Goal: Information Seeking & Learning: Learn about a topic

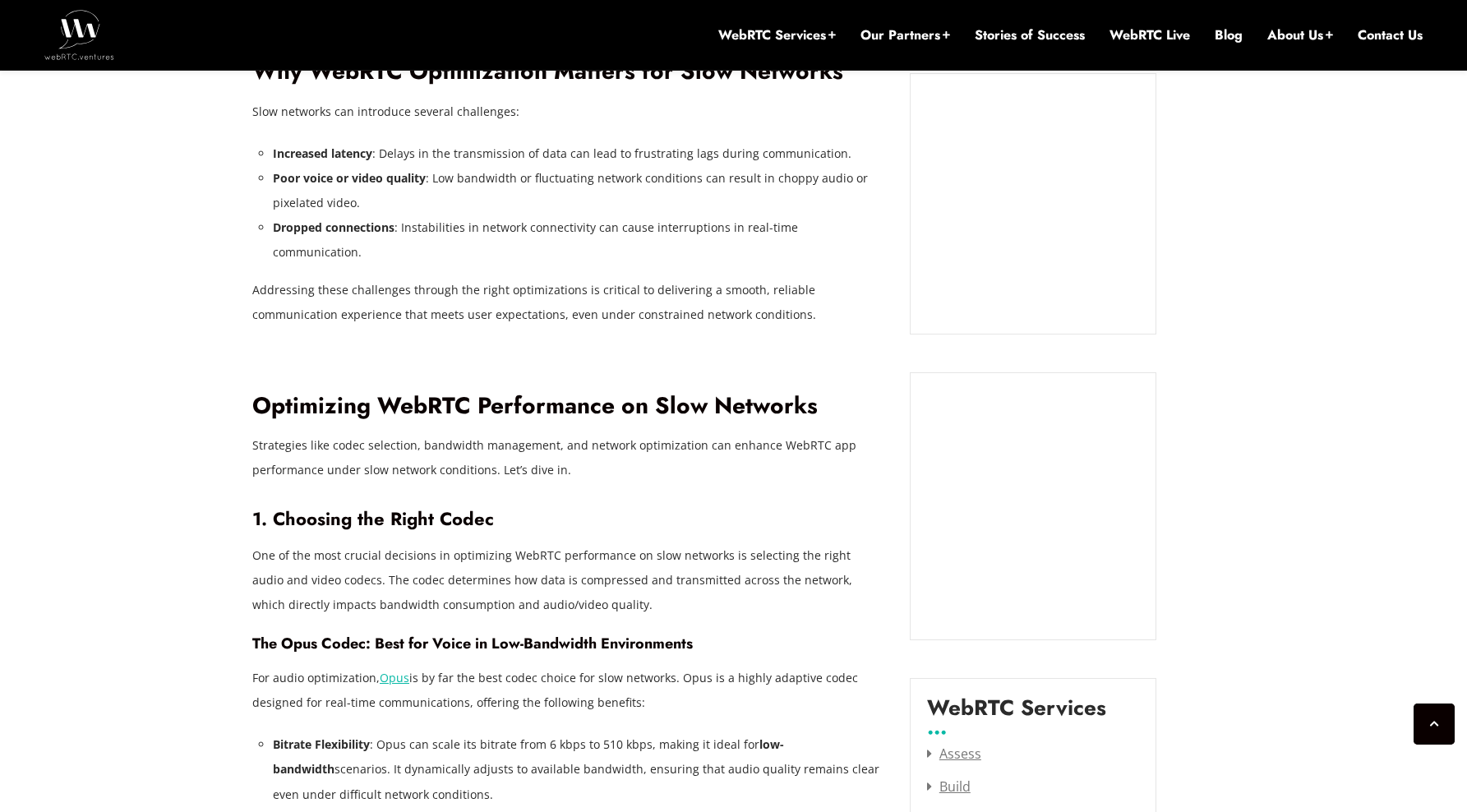
scroll to position [1588, 0]
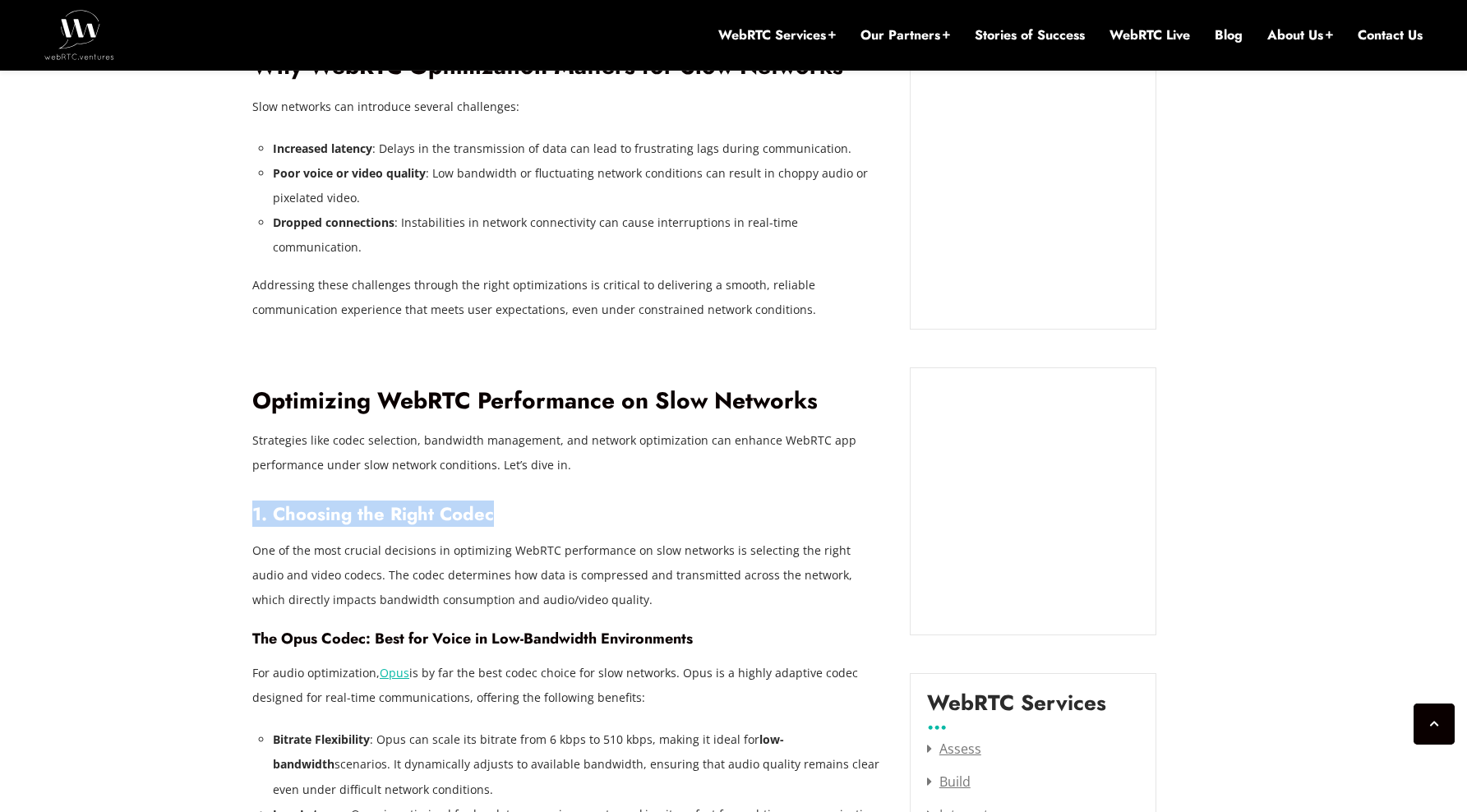
drag, startPoint x: 500, startPoint y: 484, endPoint x: 254, endPoint y: 472, distance: 246.3
click at [254, 503] on h3 "1. Choosing the Right Codec" at bounding box center [568, 514] width 633 height 22
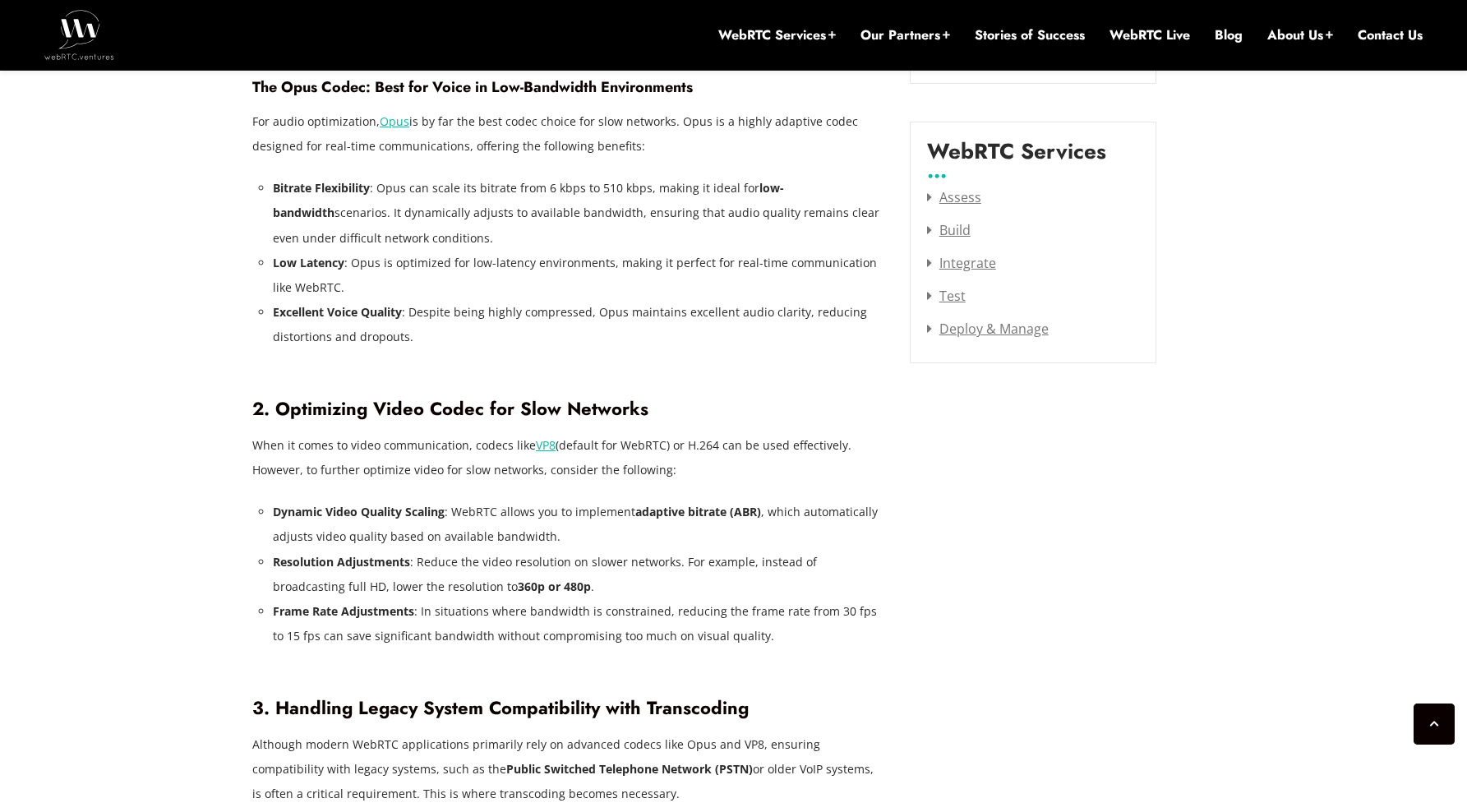
scroll to position [2136, 0]
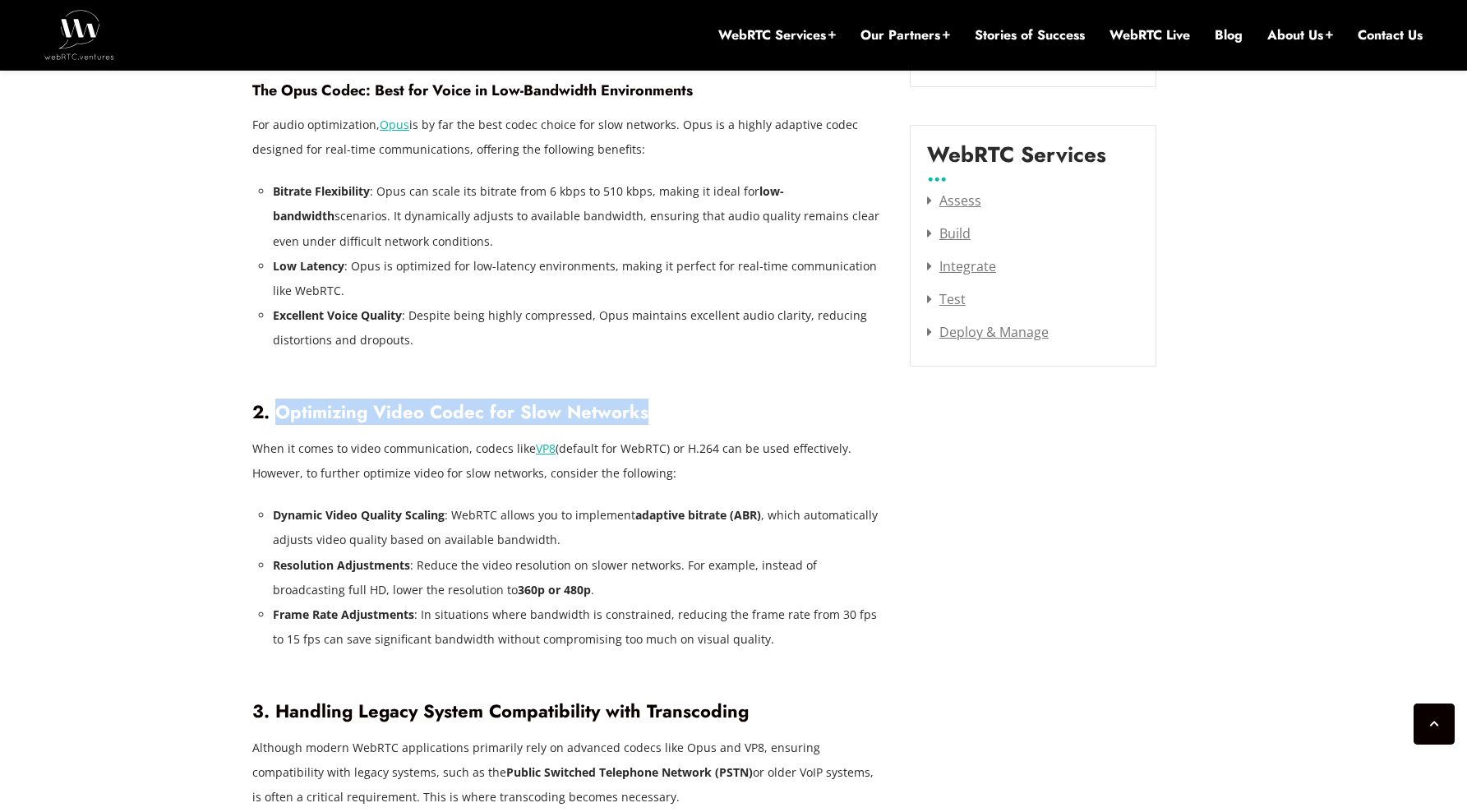
drag, startPoint x: 280, startPoint y: 381, endPoint x: 653, endPoint y: 389, distance: 373.1
click at [653, 401] on h3 "2. Optimizing Video Codec for Slow Networks" at bounding box center [568, 411] width 633 height 22
drag, startPoint x: 254, startPoint y: 419, endPoint x: 706, endPoint y: 444, distance: 452.7
click at [706, 444] on p "When it comes to video communication, codecs like VP8 (default for WebRTC) or H…" at bounding box center [568, 461] width 633 height 49
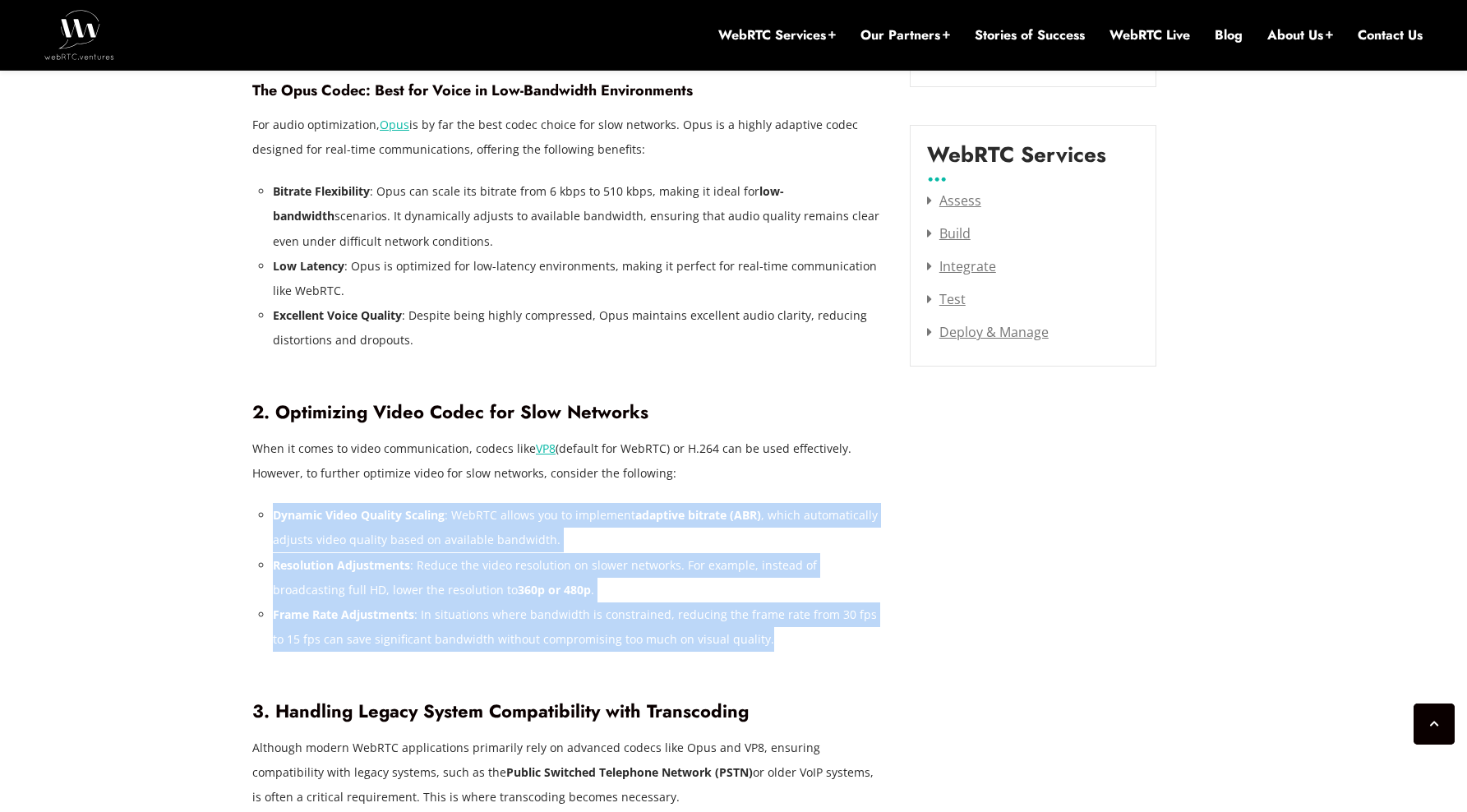
drag, startPoint x: 272, startPoint y: 482, endPoint x: 805, endPoint y: 612, distance: 548.6
click at [805, 612] on li "Frame Rate Adjustments : In situations where bandwidth is constrained, reducing…" at bounding box center [579, 626] width 612 height 49
drag, startPoint x: 757, startPoint y: 606, endPoint x: 271, endPoint y: 491, distance: 499.4
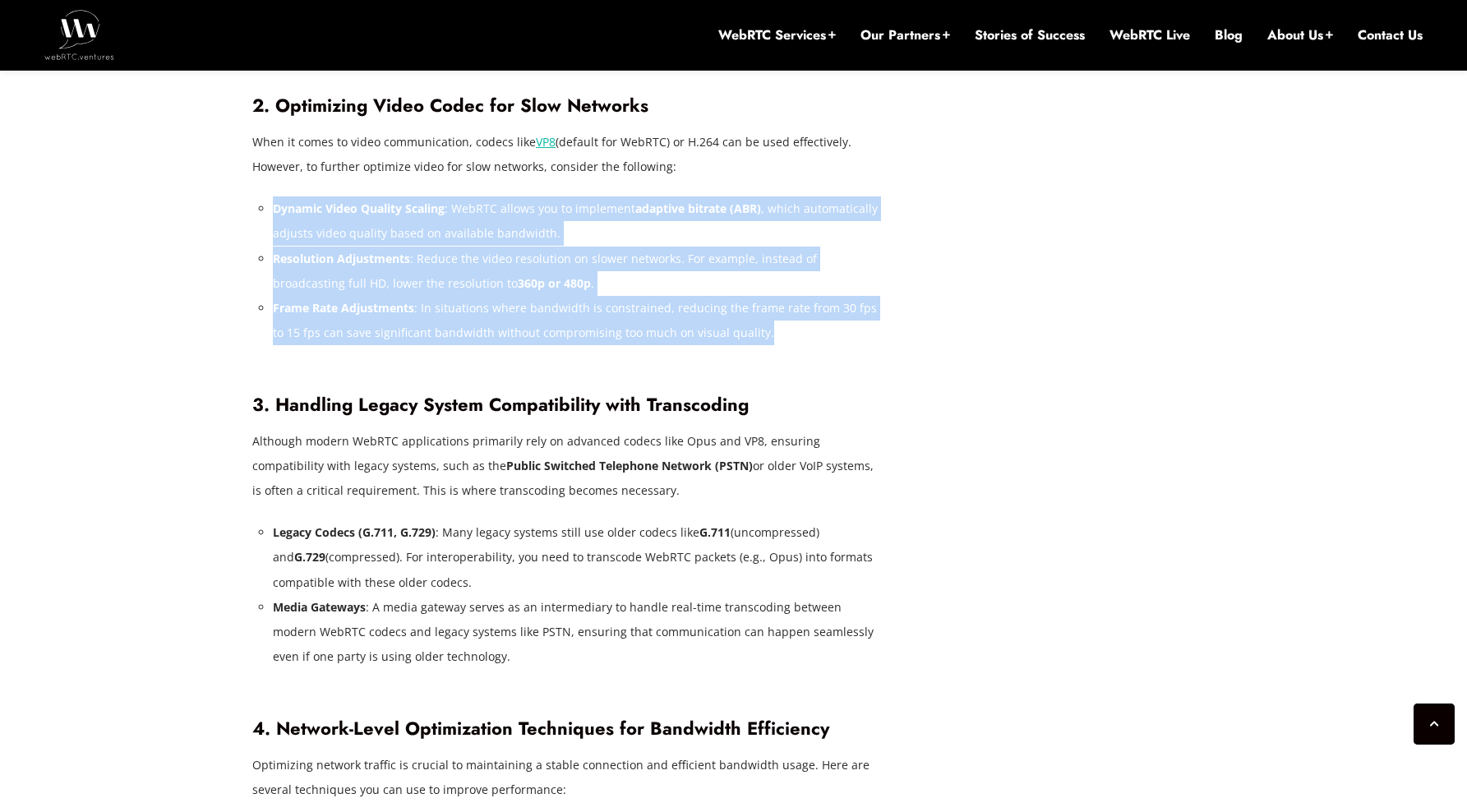
scroll to position [2443, 0]
drag, startPoint x: 252, startPoint y: 412, endPoint x: 653, endPoint y: 466, distance: 404.6
click at [653, 466] on p "Although modern WebRTC applications primarily rely on advanced codecs like Opus…" at bounding box center [568, 465] width 633 height 74
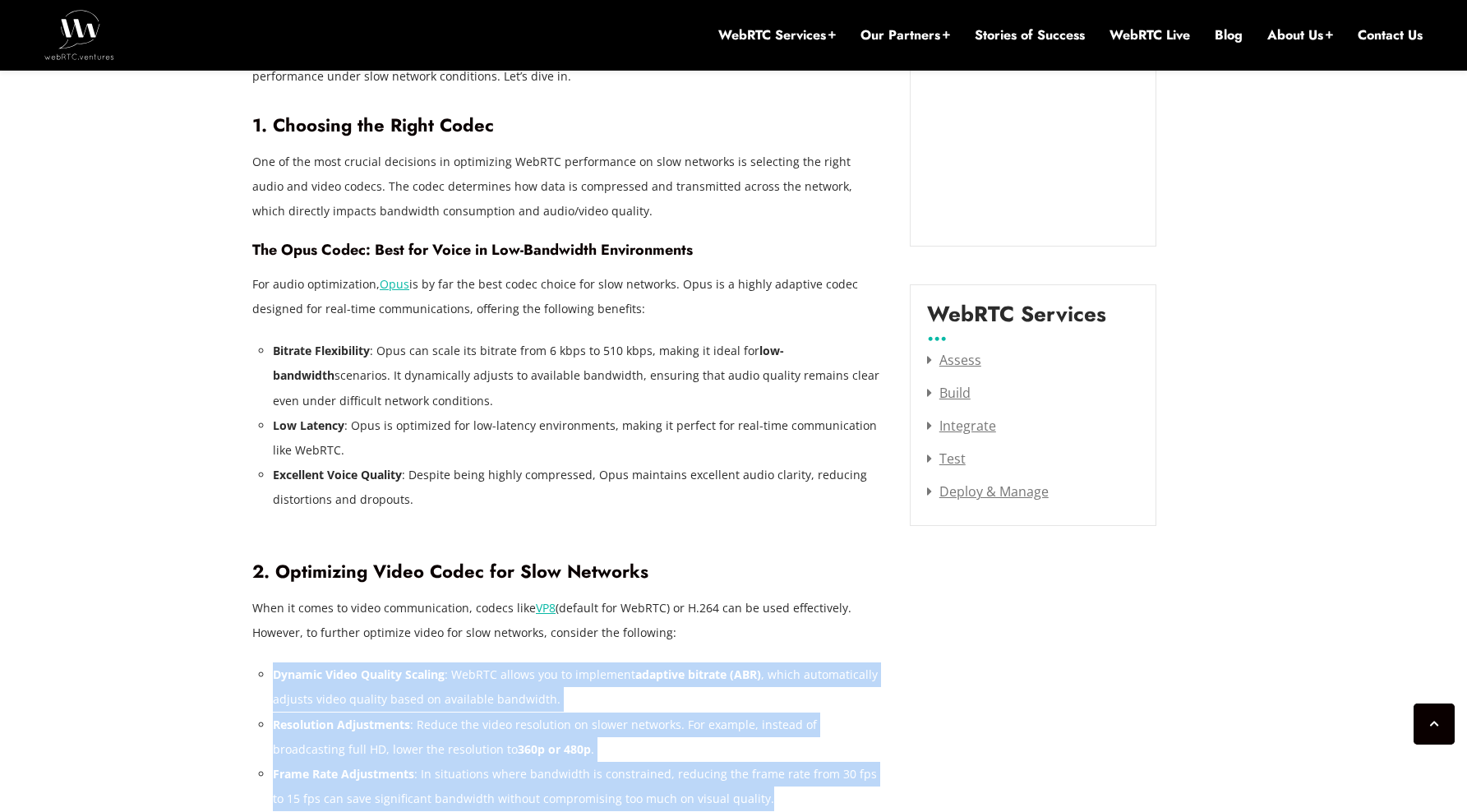
scroll to position [1978, 0]
